Goal: Obtain resource: Obtain resource

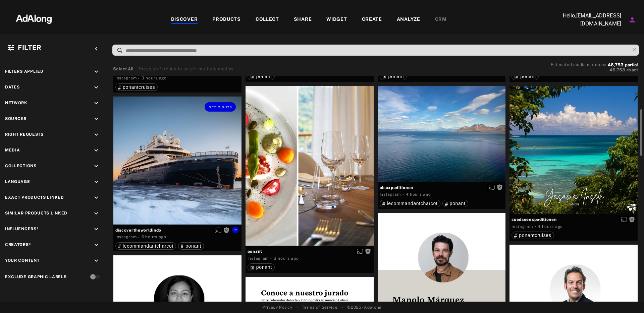
scroll to position [178, 0]
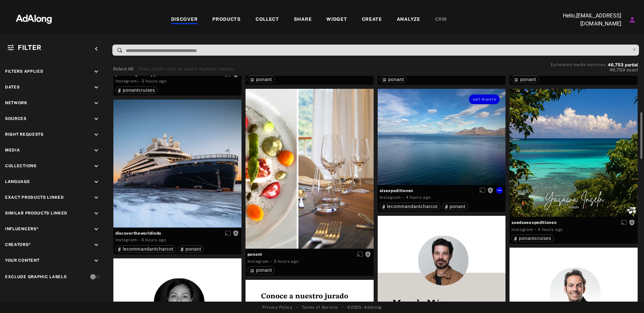
click at [461, 140] on div "Get rights" at bounding box center [442, 137] width 128 height 96
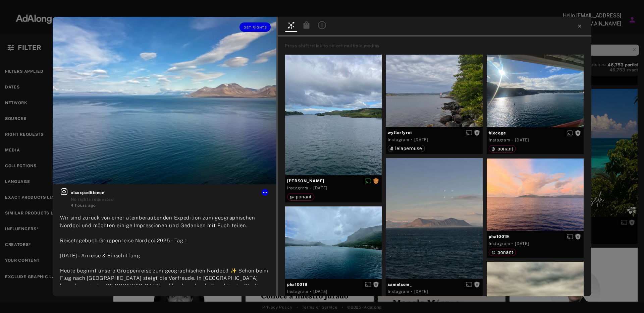
click at [218, 87] on img at bounding box center [165, 101] width 224 height 168
click at [578, 27] on icon at bounding box center [579, 25] width 5 height 5
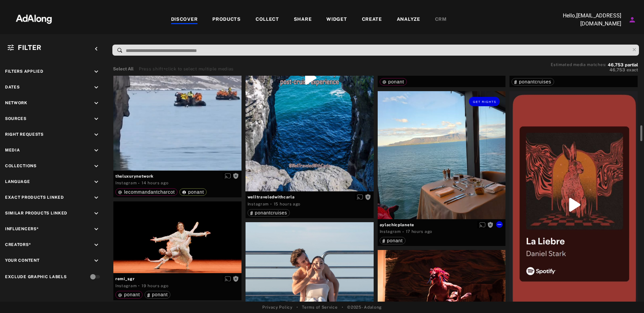
scroll to position [687, 0]
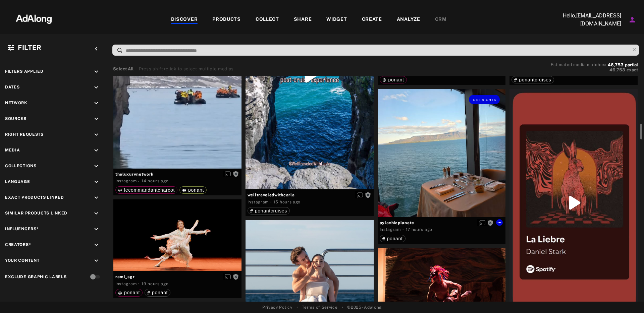
click at [424, 168] on div "Get rights" at bounding box center [442, 153] width 128 height 128
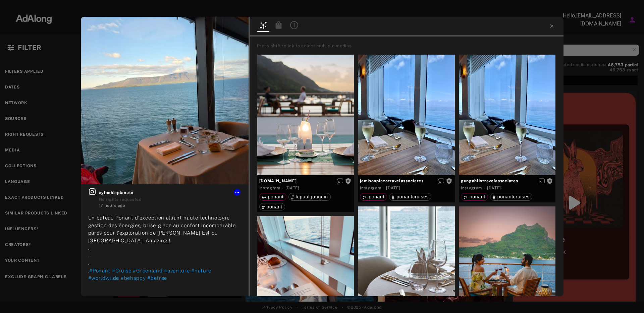
click at [556, 26] on div at bounding box center [407, 27] width 314 height 20
click at [550, 29] on icon at bounding box center [551, 25] width 5 height 5
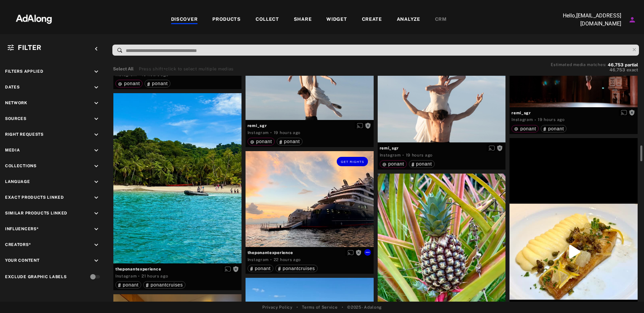
scroll to position [1013, 0]
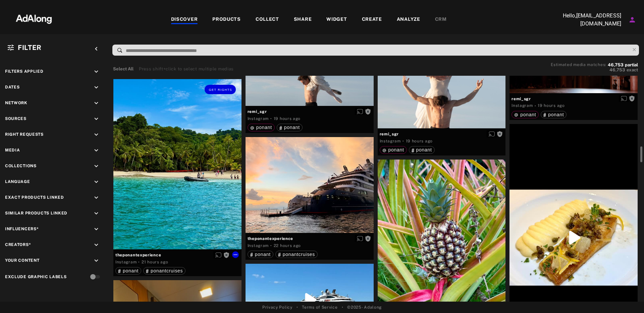
click at [195, 174] on div "Get rights" at bounding box center [177, 164] width 128 height 170
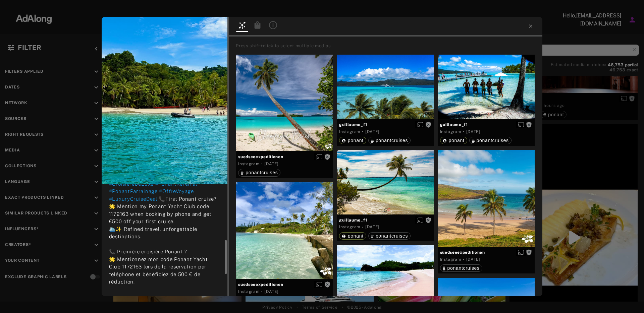
scroll to position [193, 0]
